Goal: Task Accomplishment & Management: Use online tool/utility

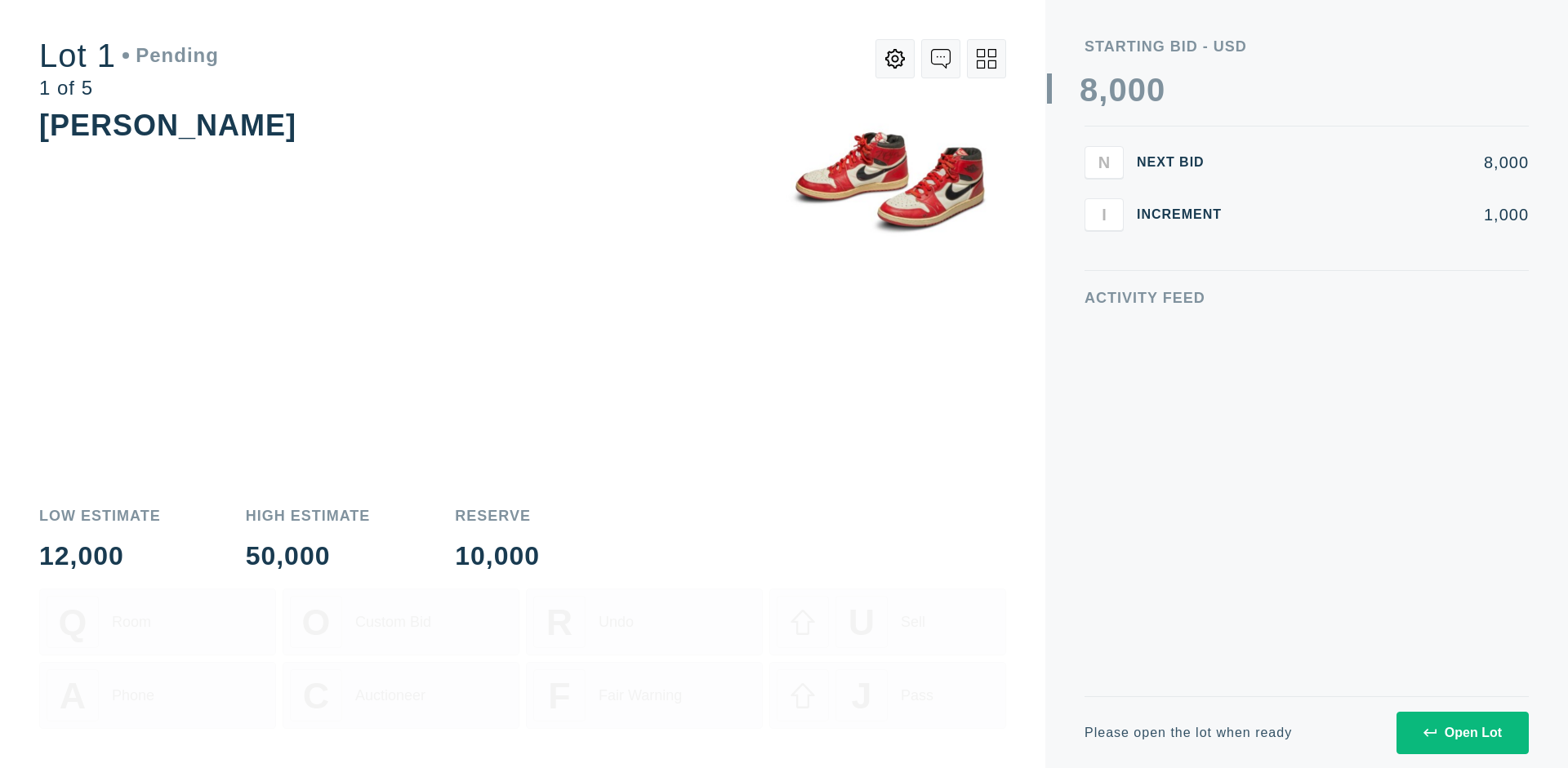
click at [1462, 733] on div "Open Lot" at bounding box center [1463, 733] width 79 height 15
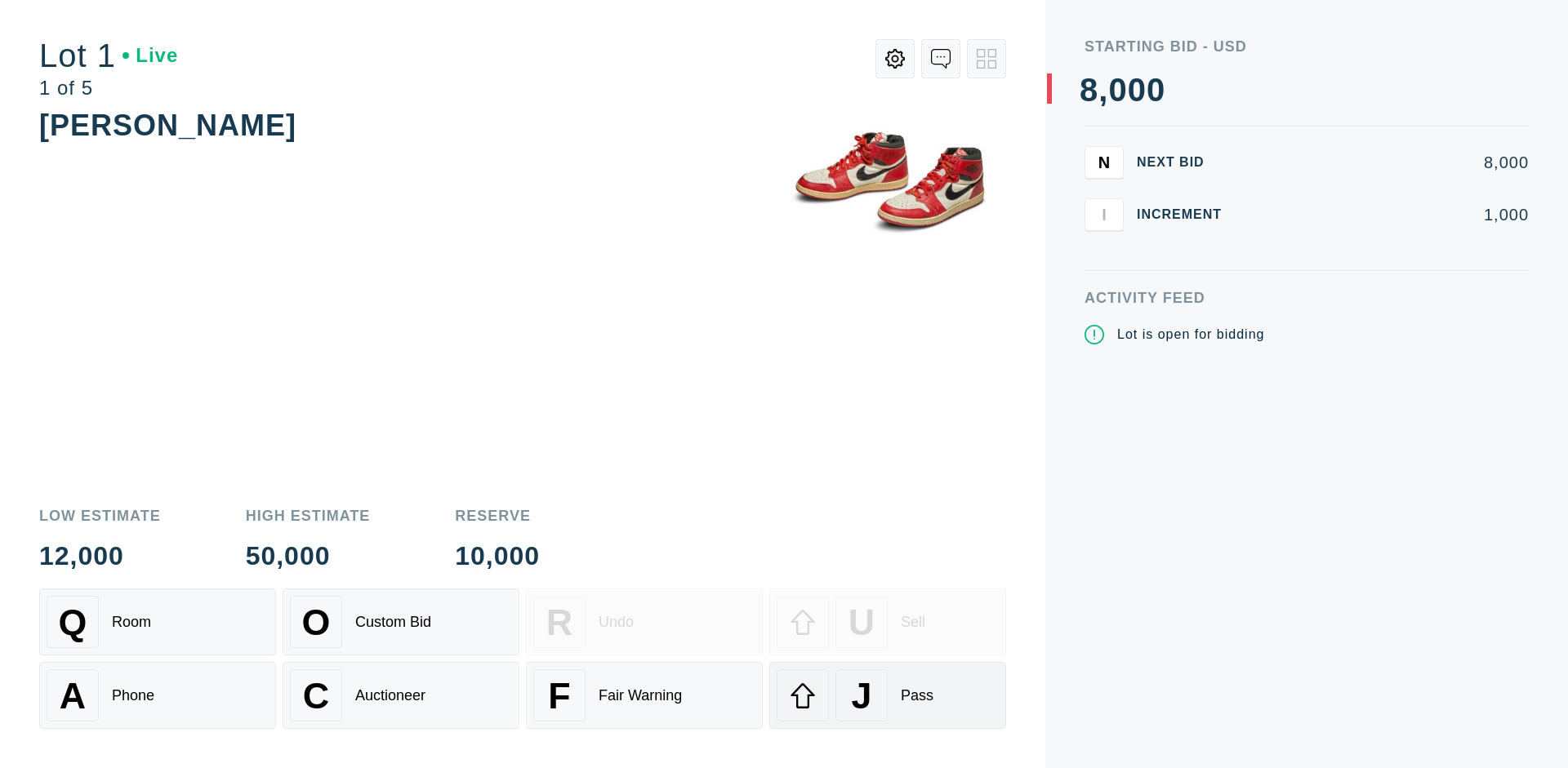
click at [888, 695] on div "J Pass" at bounding box center [888, 695] width 222 height 52
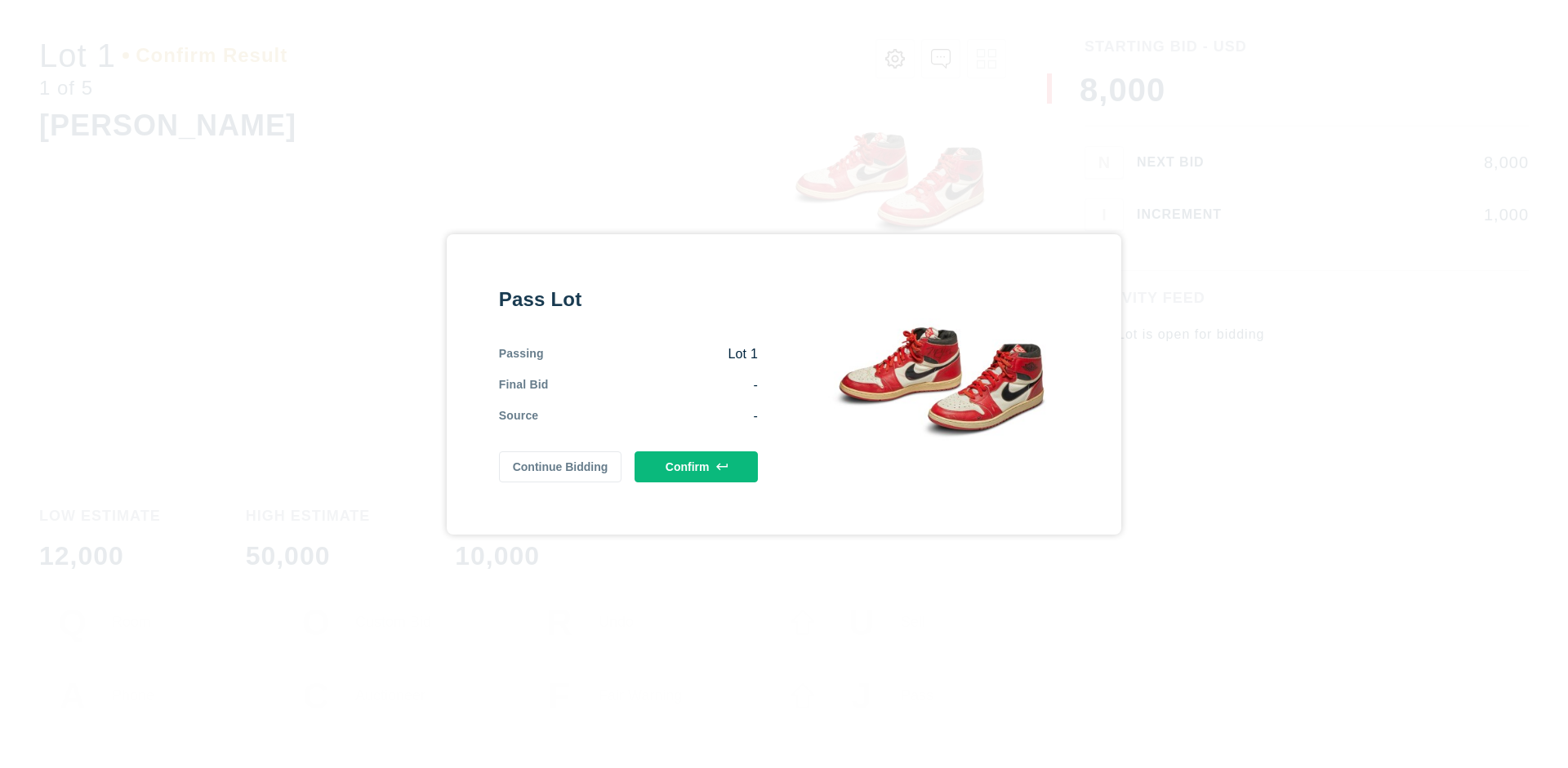
click at [697, 467] on button "Confirm" at bounding box center [696, 467] width 124 height 31
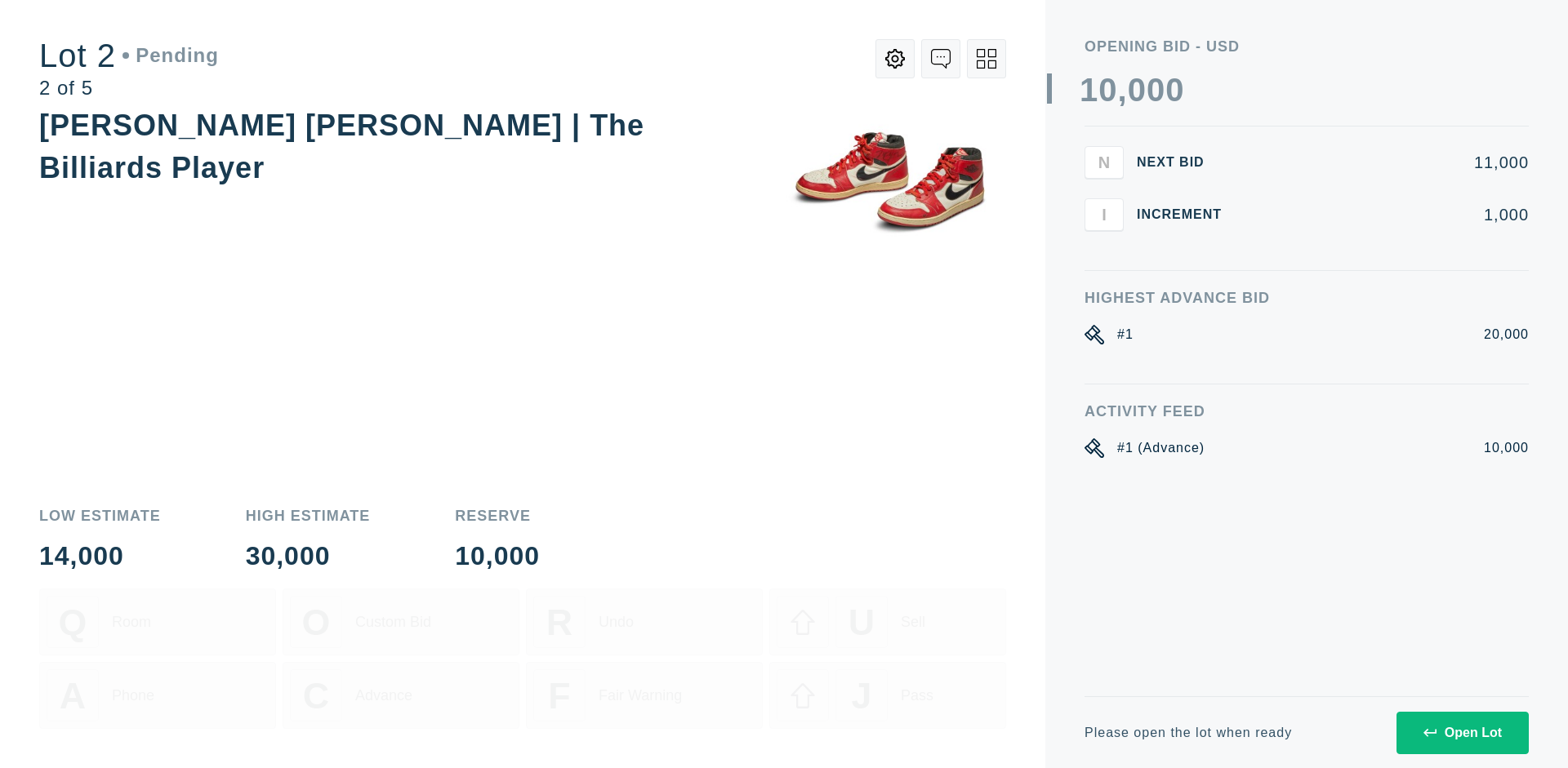
click at [1462, 733] on div "Open Lot" at bounding box center [1463, 733] width 79 height 15
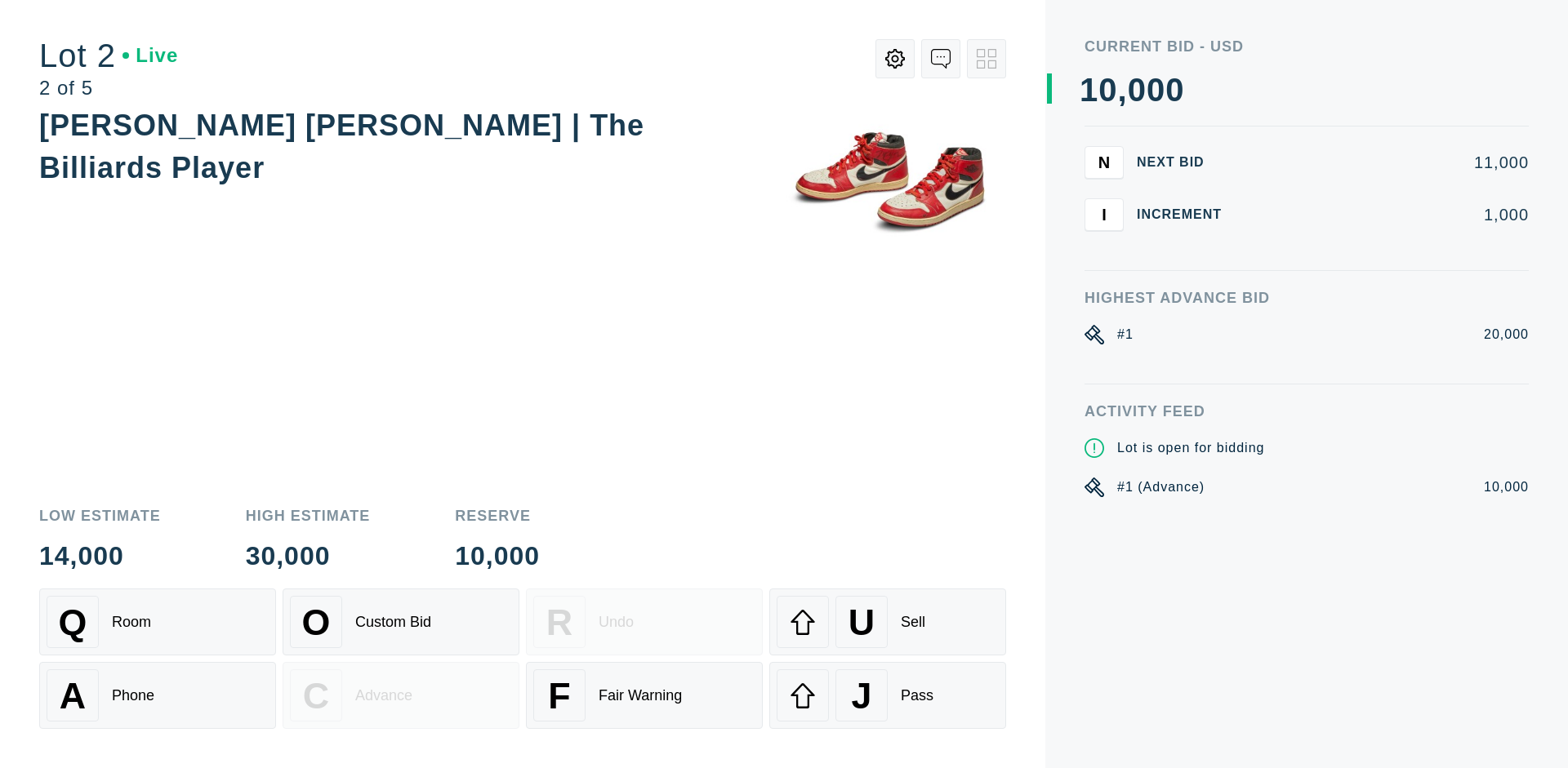
click at [888, 695] on div "J Pass" at bounding box center [888, 695] width 222 height 52
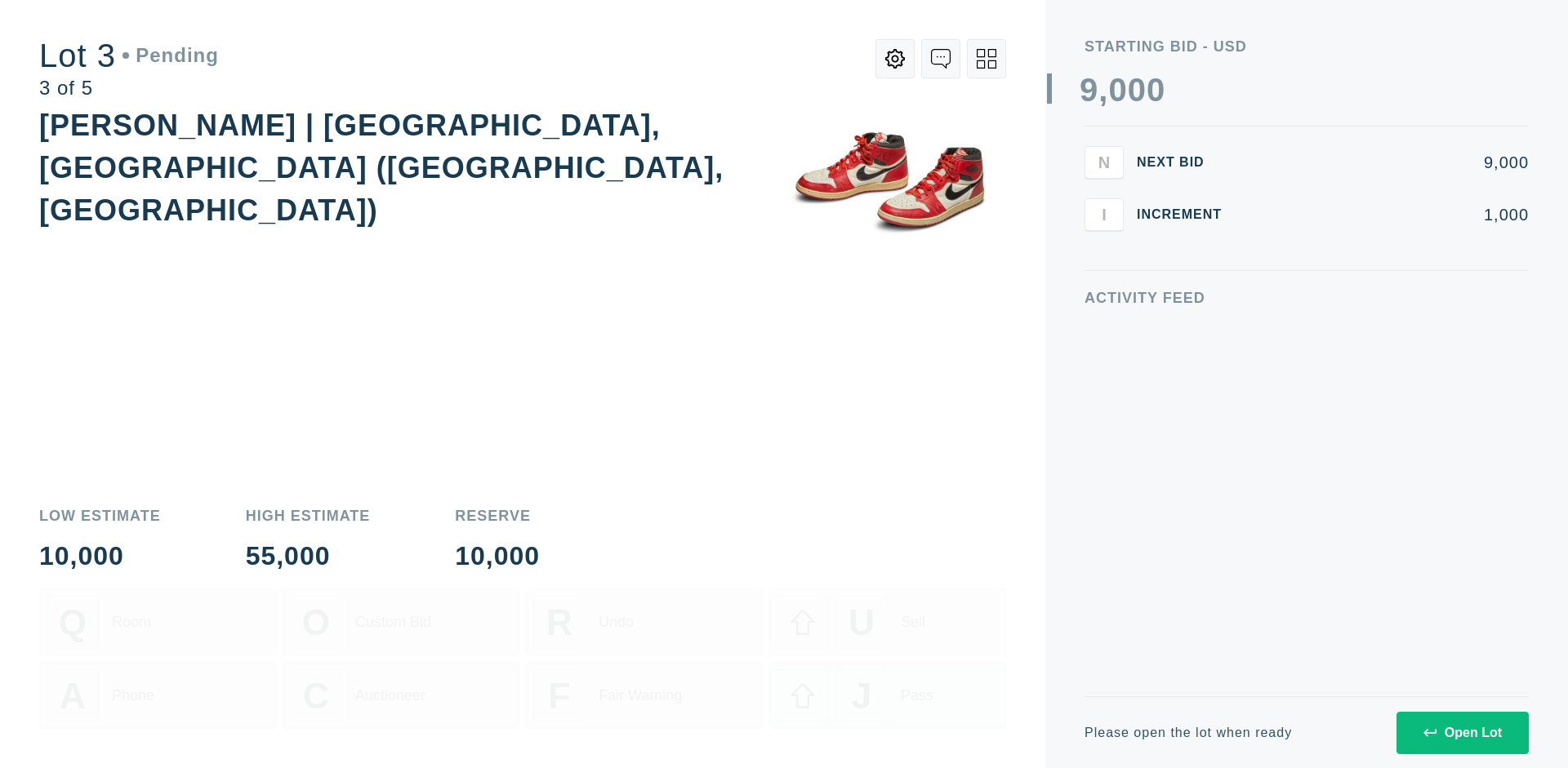
click at [1462, 733] on div "Open Lot" at bounding box center [1463, 733] width 79 height 15
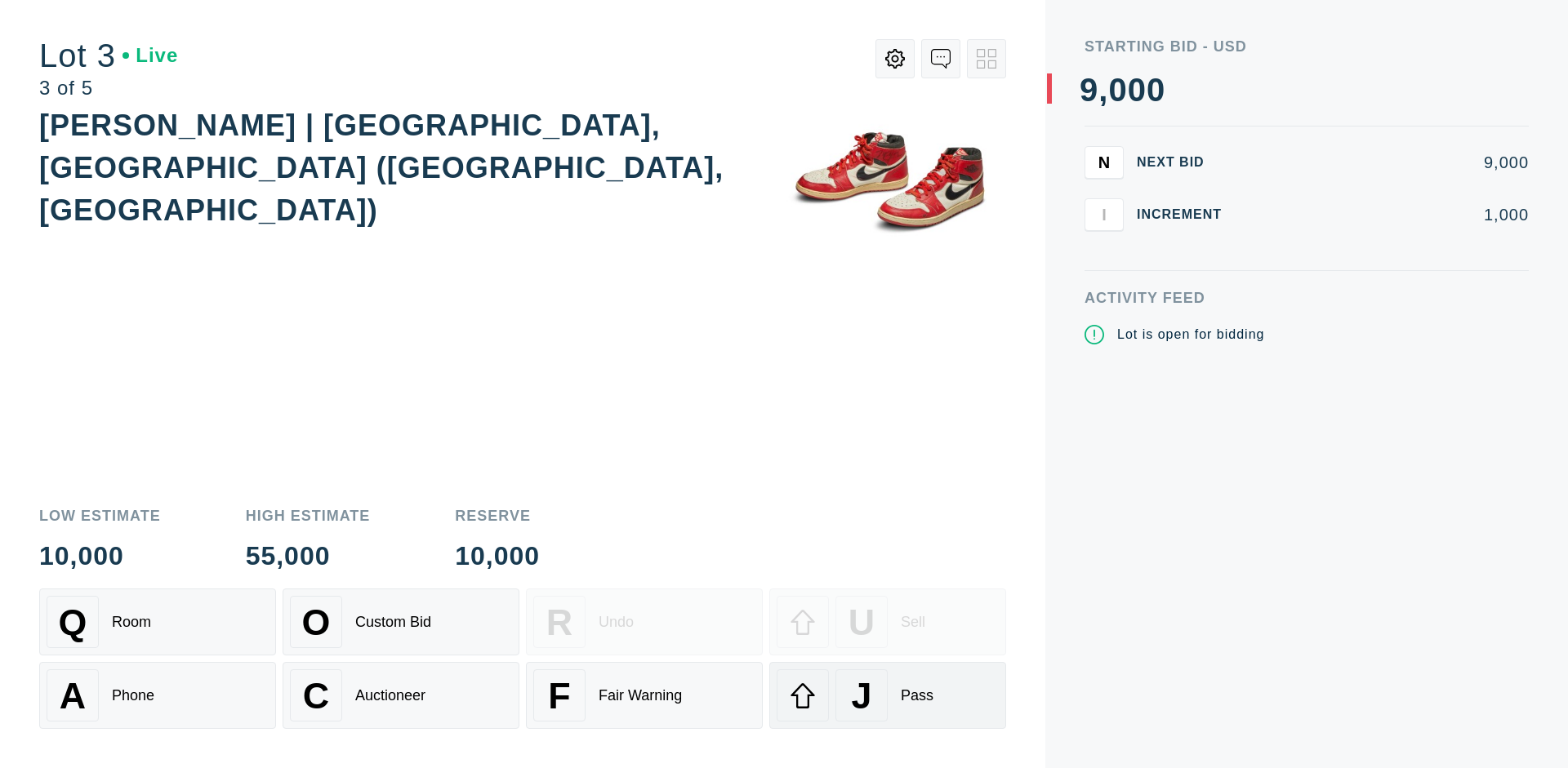
click at [888, 695] on div "J Pass" at bounding box center [888, 695] width 222 height 52
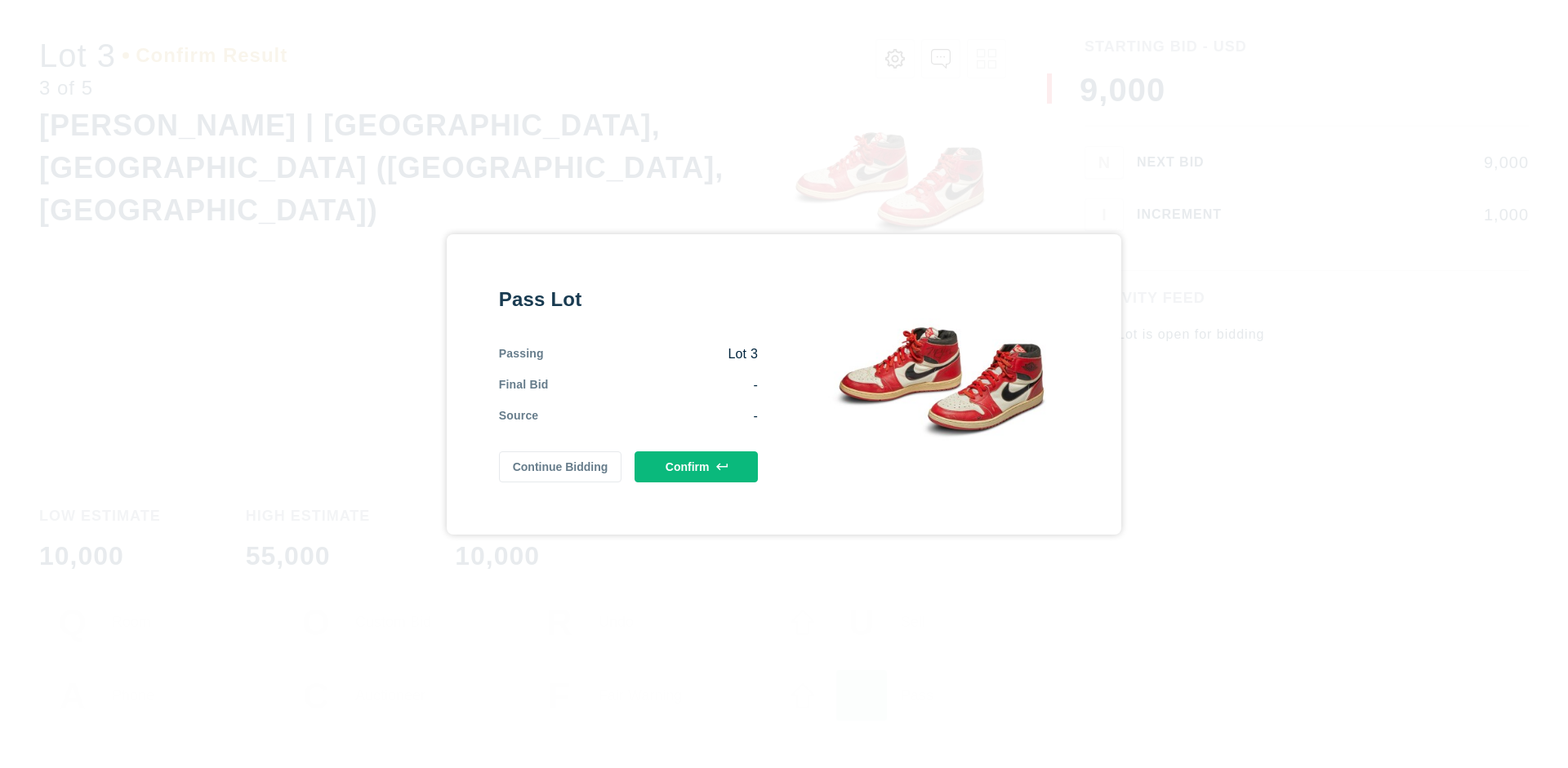
click at [697, 464] on button "Confirm" at bounding box center [696, 467] width 124 height 31
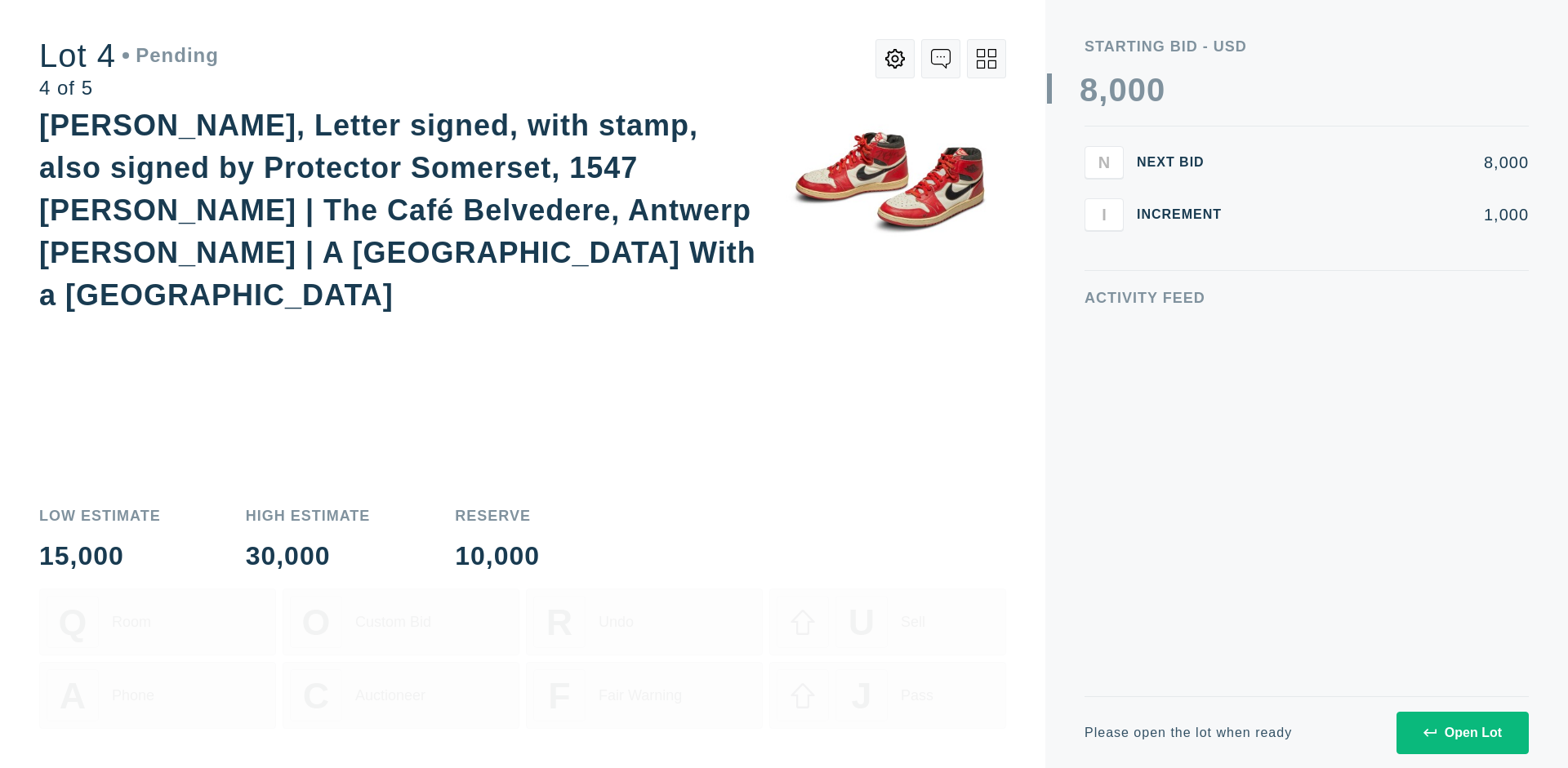
click at [986, 59] on icon at bounding box center [986, 59] width 20 height 20
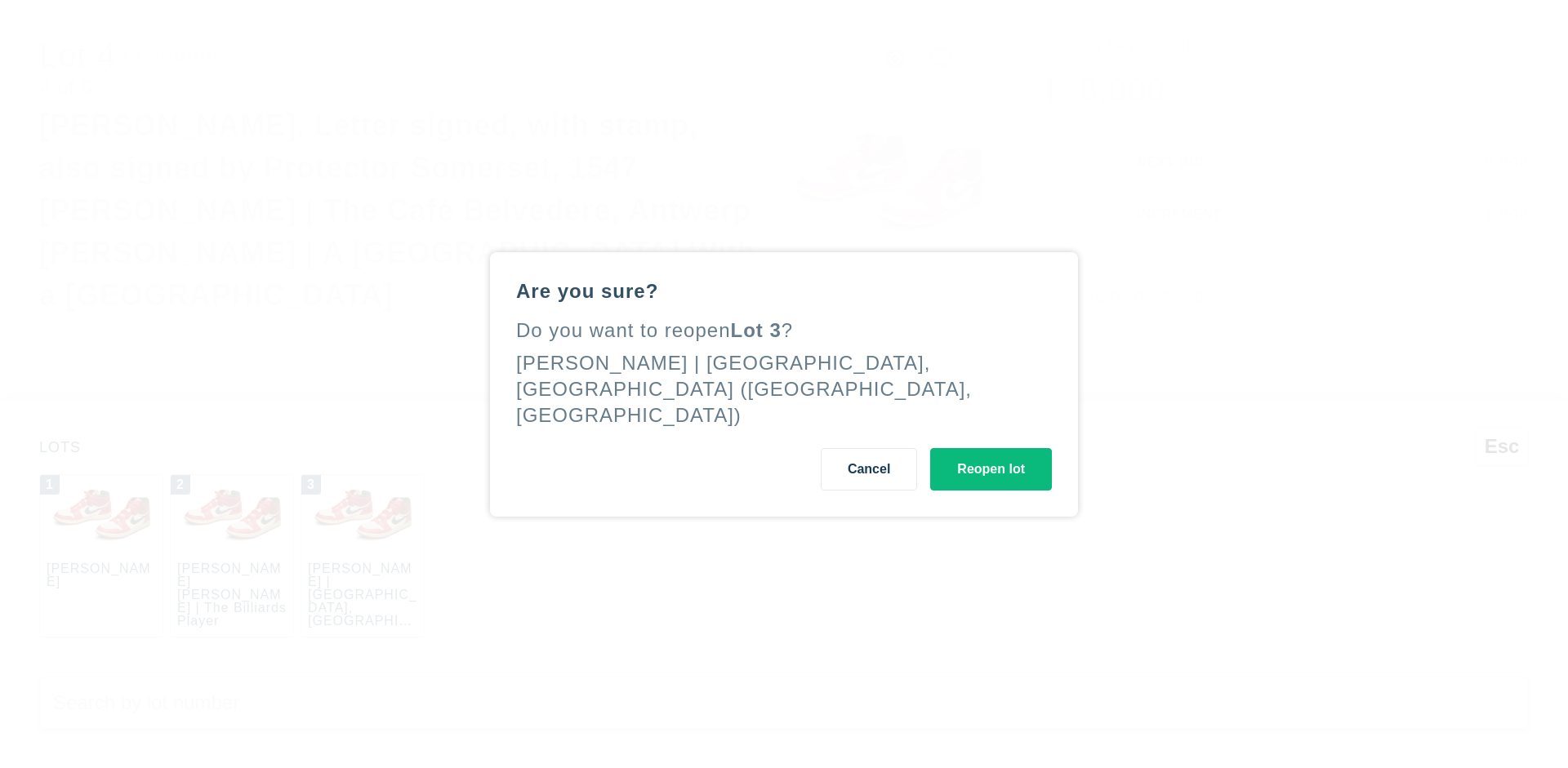
click at [991, 486] on button "Reopen lot" at bounding box center [991, 469] width 122 height 42
